Goal: Information Seeking & Learning: Learn about a topic

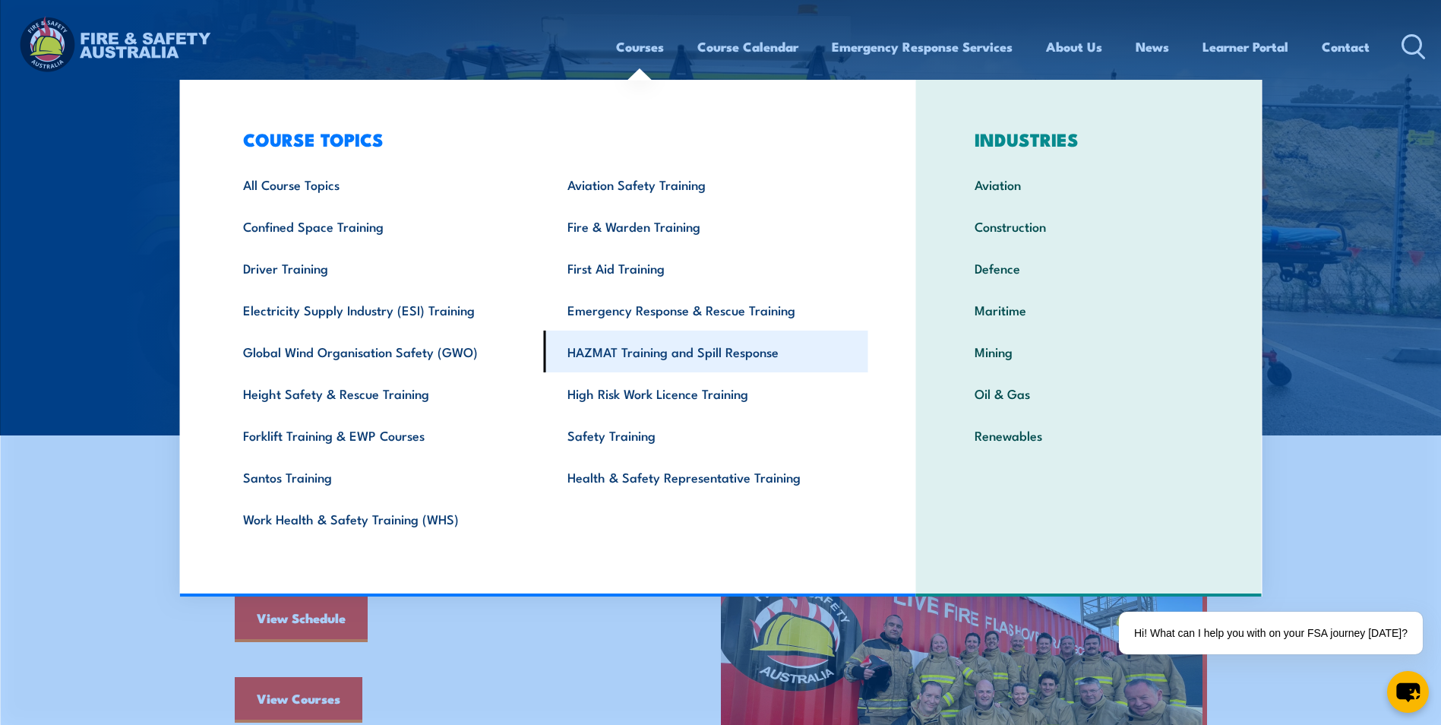
click at [645, 355] on link "HAZMAT Training and Spill Response" at bounding box center [706, 351] width 324 height 42
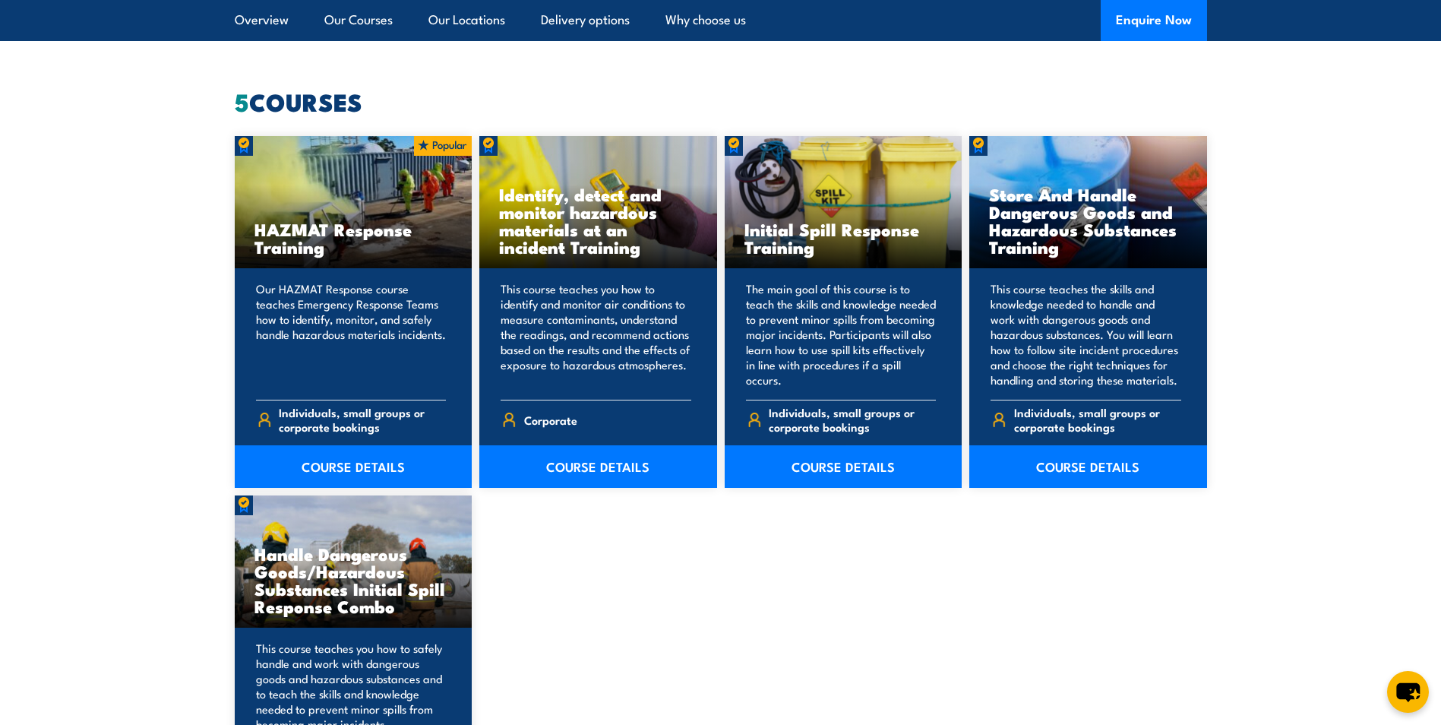
scroll to position [987, 0]
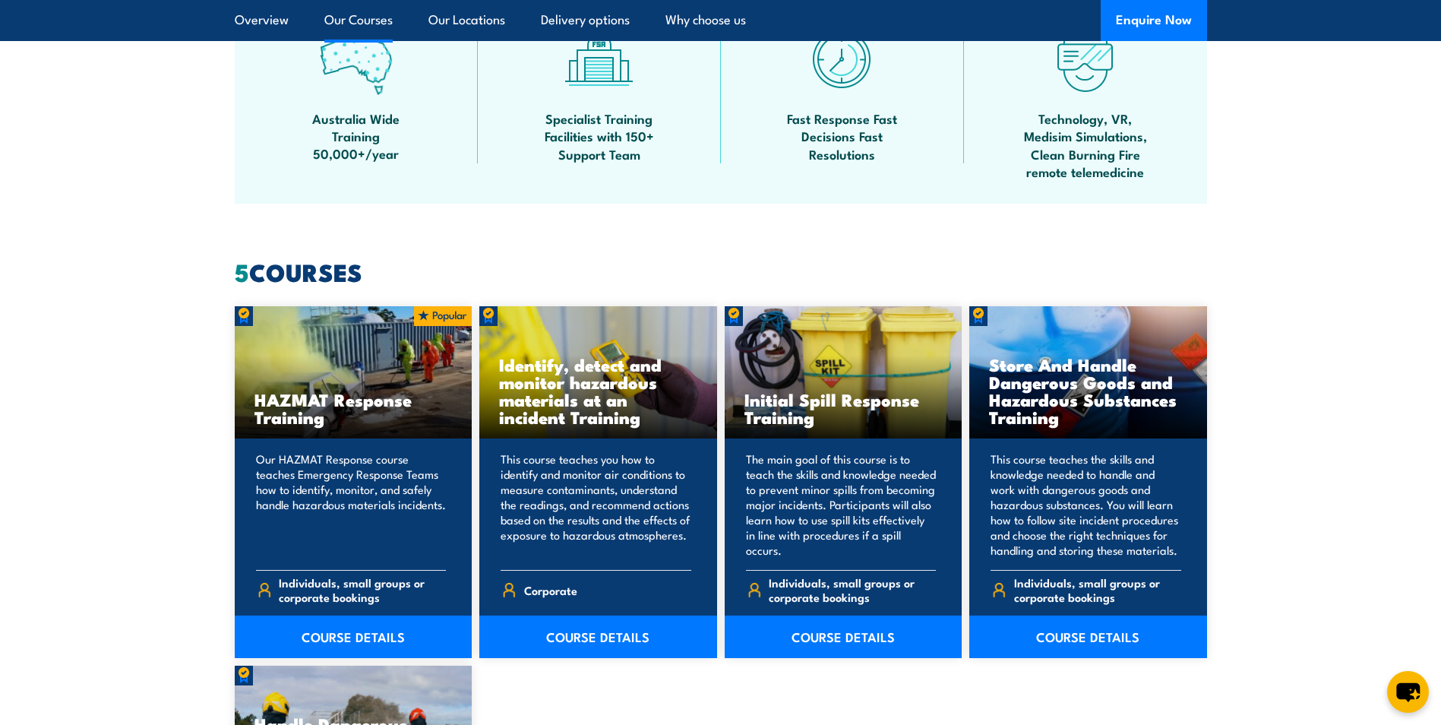
click at [349, 29] on link "Our Courses" at bounding box center [358, 20] width 68 height 40
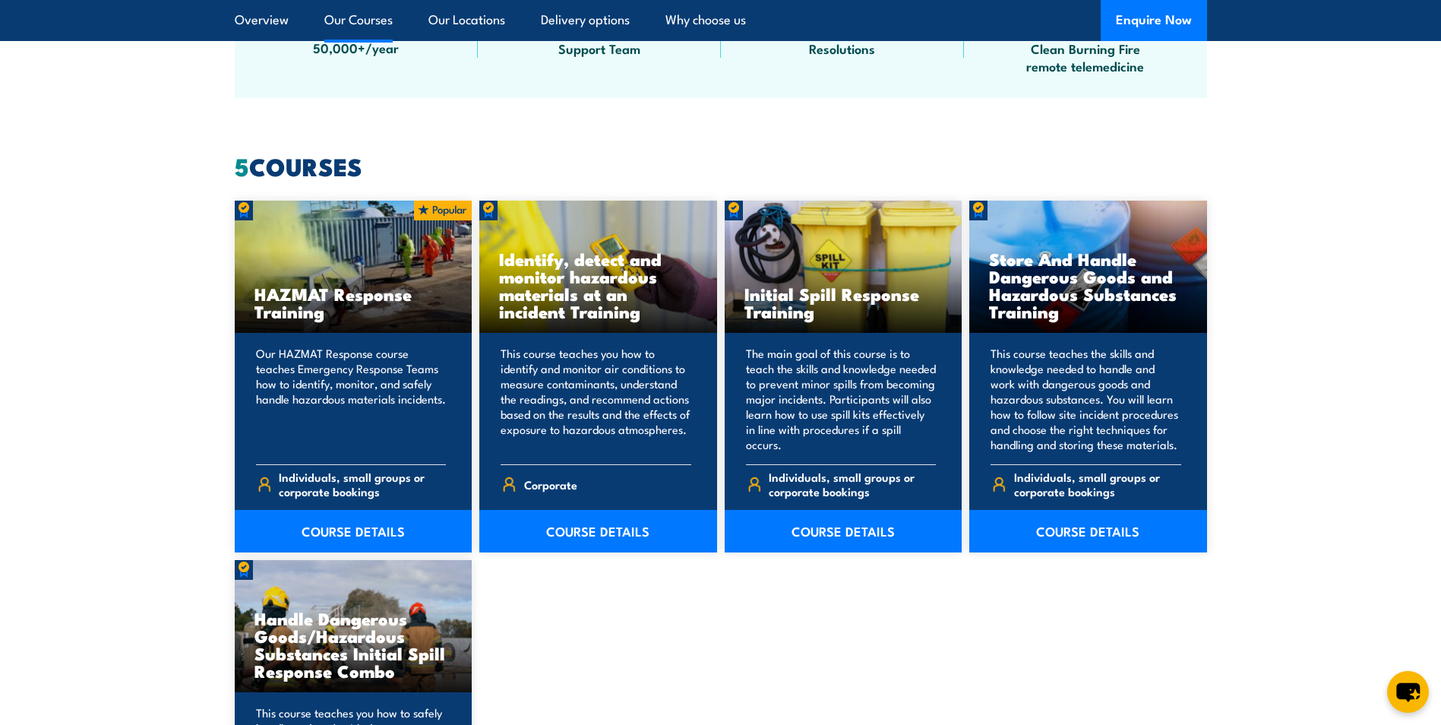
scroll to position [1154, 0]
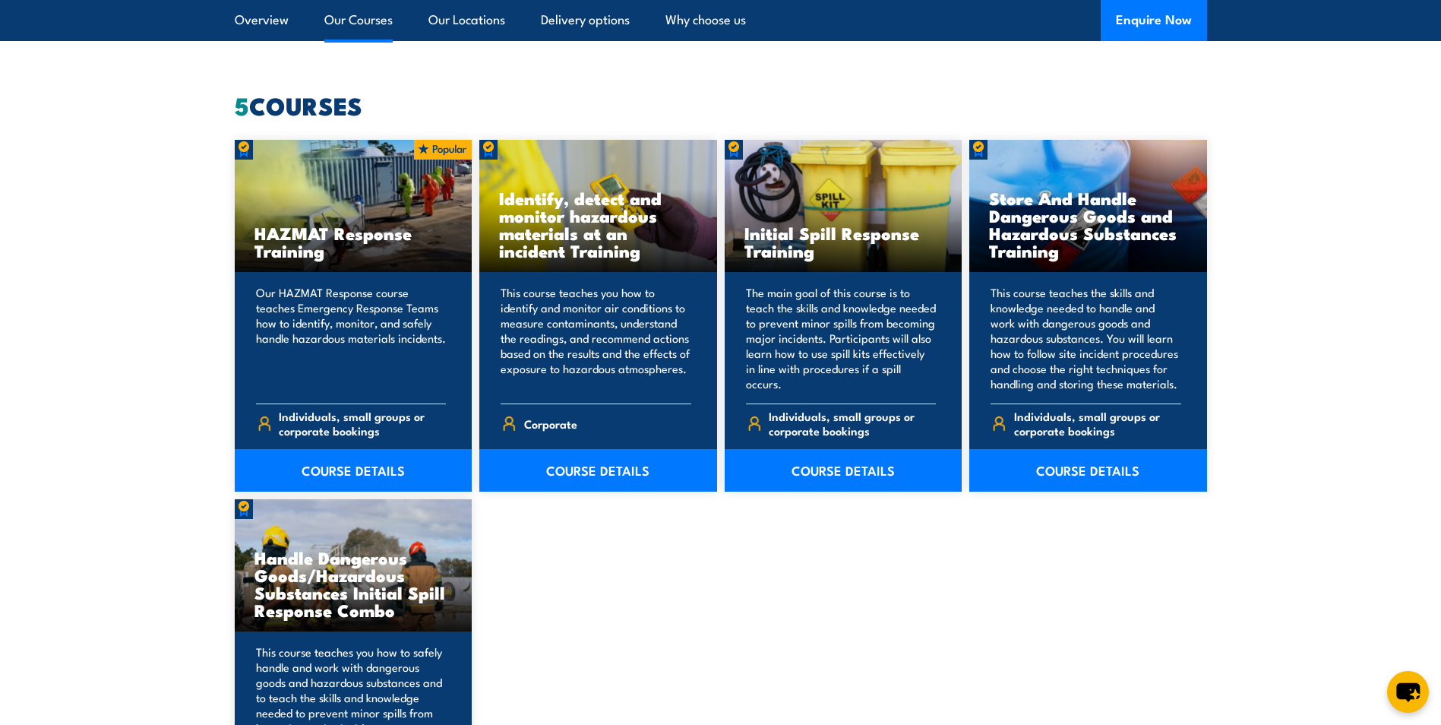
click at [354, 21] on link "Our Courses" at bounding box center [358, 20] width 68 height 40
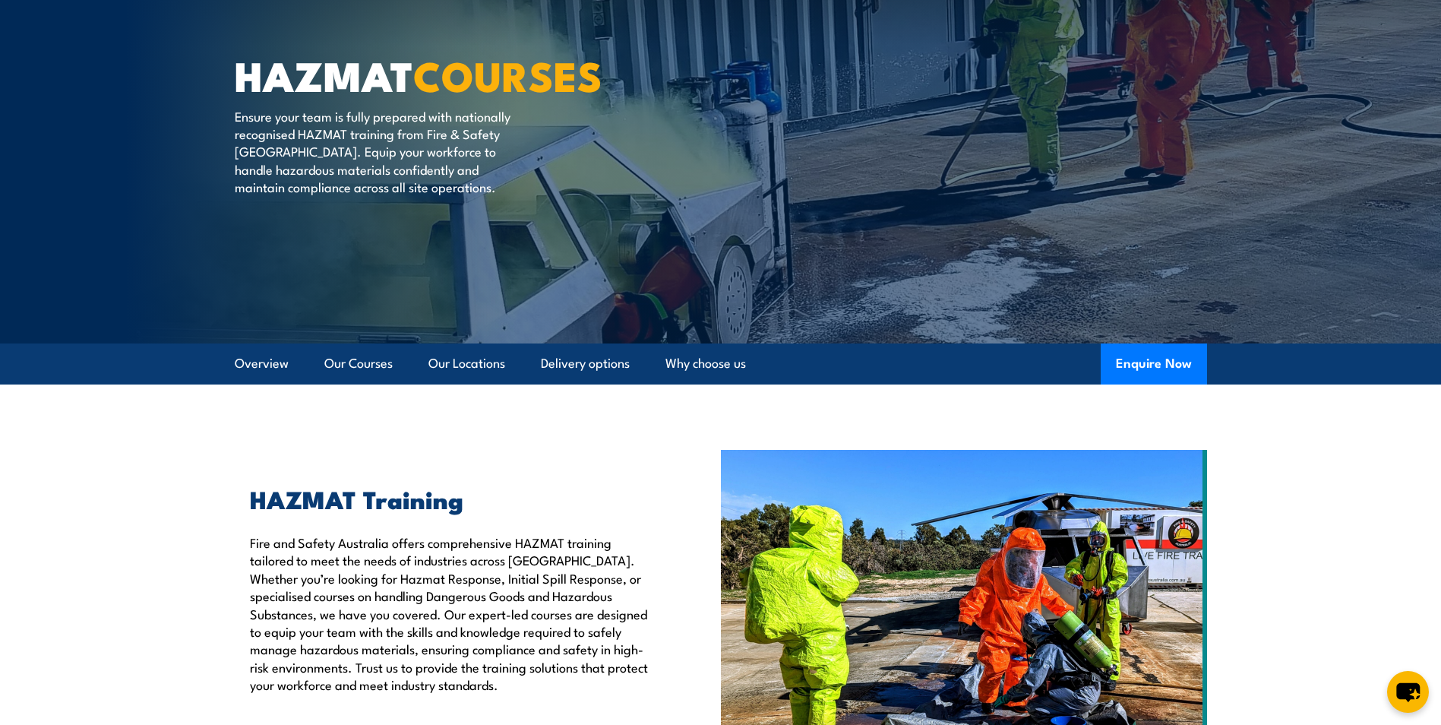
scroll to position [0, 0]
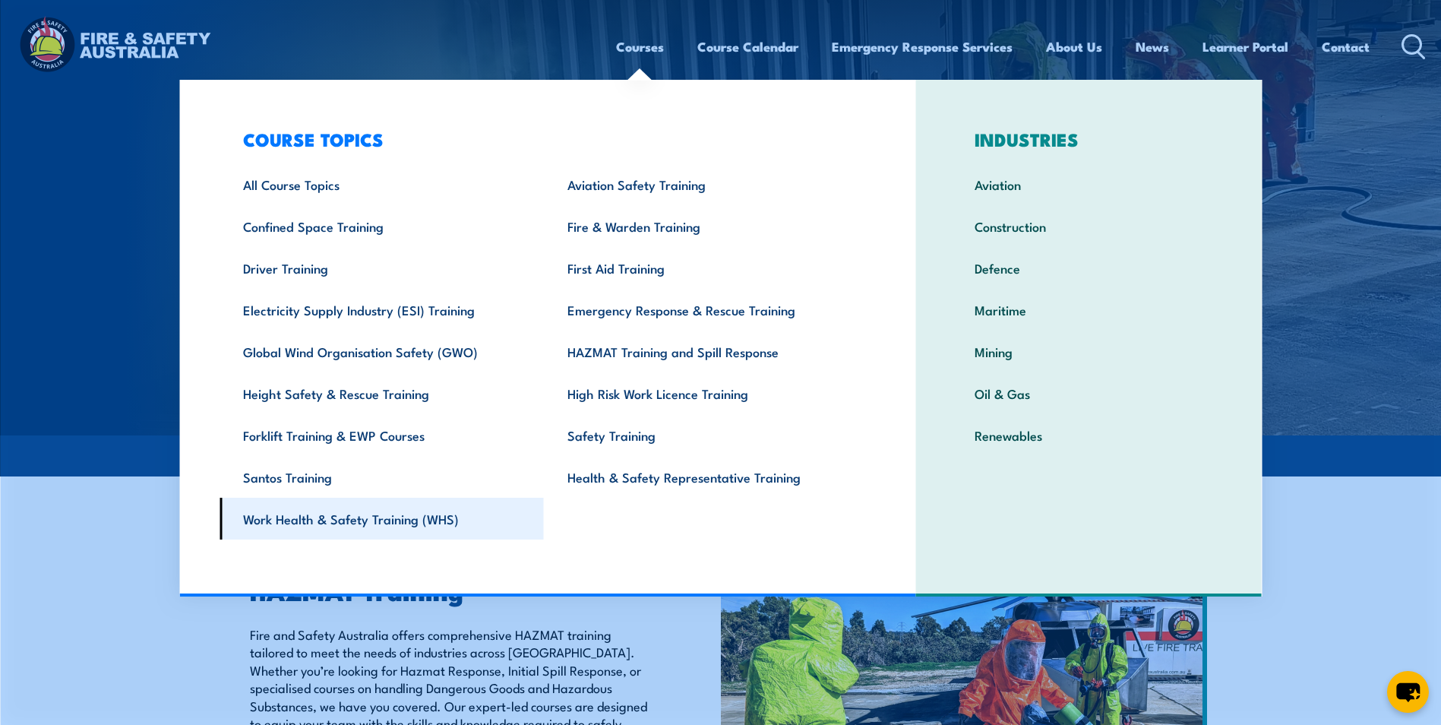
click at [330, 512] on link "Work Health & Safety Training (WHS)" at bounding box center [382, 519] width 324 height 42
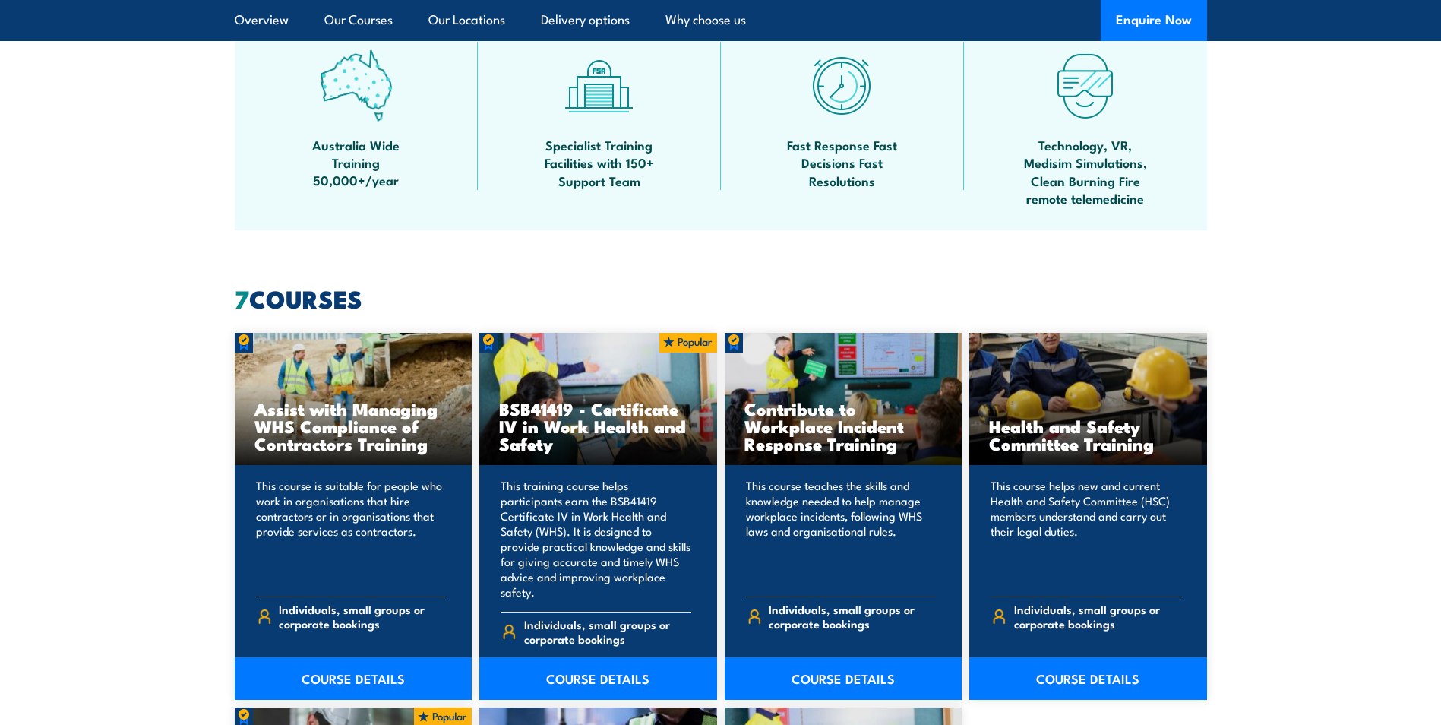
scroll to position [1063, 0]
